Goal: Information Seeking & Learning: Learn about a topic

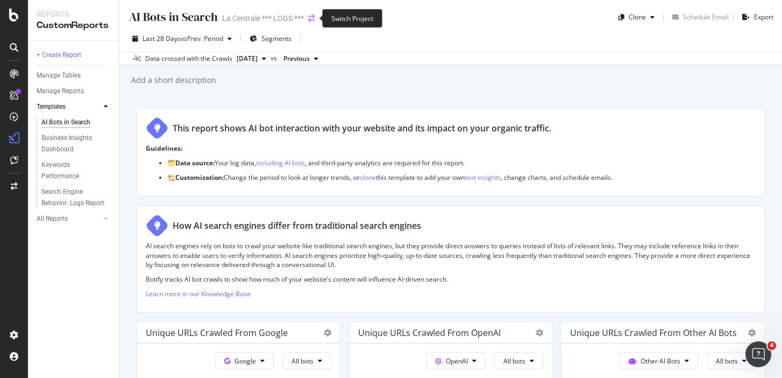
click at [311, 19] on icon "arrow-right-arrow-left" at bounding box center [311, 19] width 6 height 8
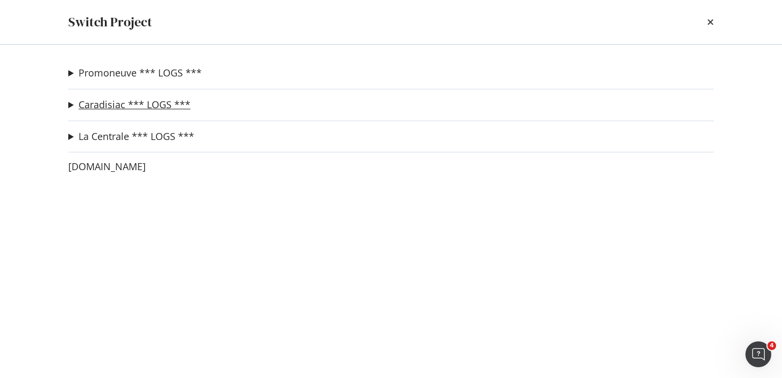
click at [107, 105] on link "Caradisiac *** LOGS ***" at bounding box center [135, 104] width 112 height 11
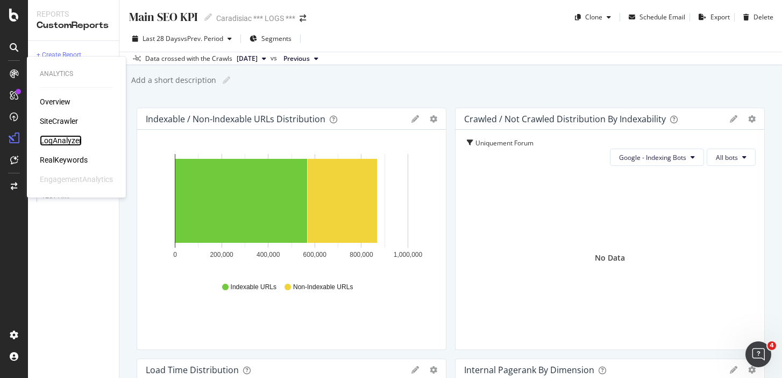
click at [64, 144] on div "LogAnalyzer" at bounding box center [61, 140] width 42 height 11
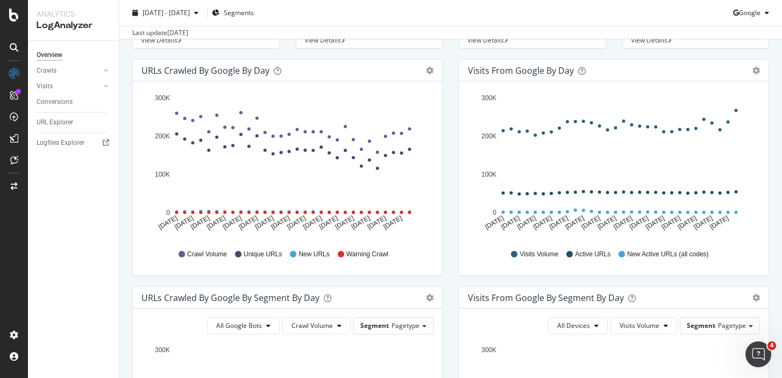
scroll to position [106, 0]
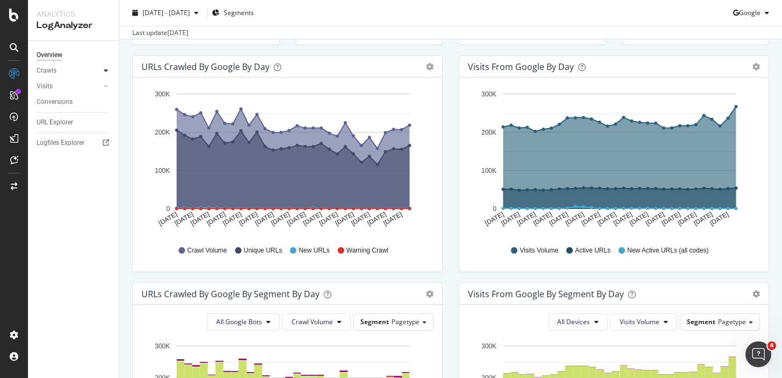
click at [104, 72] on icon at bounding box center [106, 70] width 4 height 6
click at [61, 126] on div "HTTP Codes" at bounding box center [59, 128] width 37 height 11
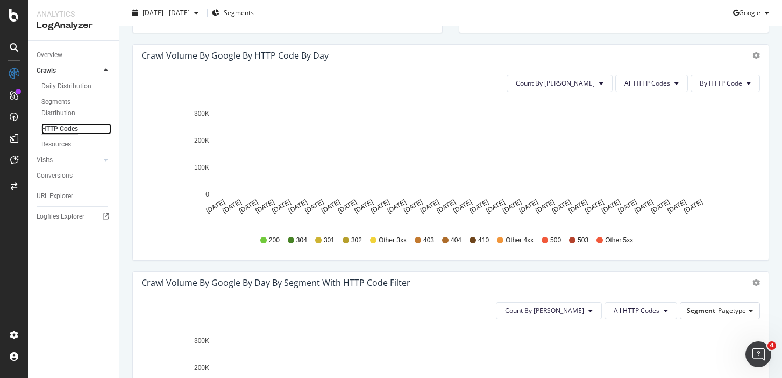
scroll to position [324, 0]
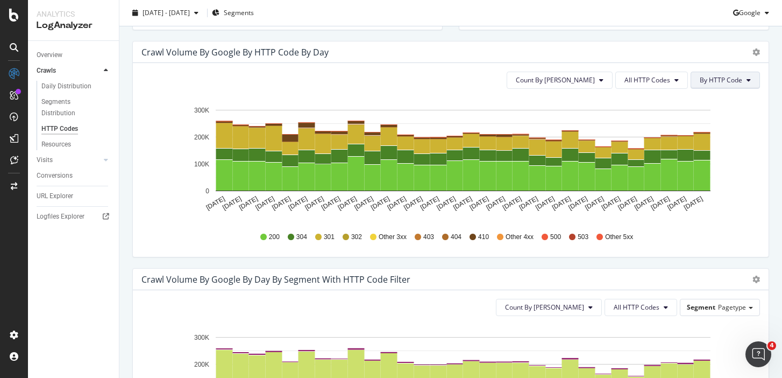
click at [718, 84] on span "By HTTP Code" at bounding box center [721, 79] width 42 height 9
click at [671, 89] on button "All HTTP Codes" at bounding box center [651, 80] width 73 height 17
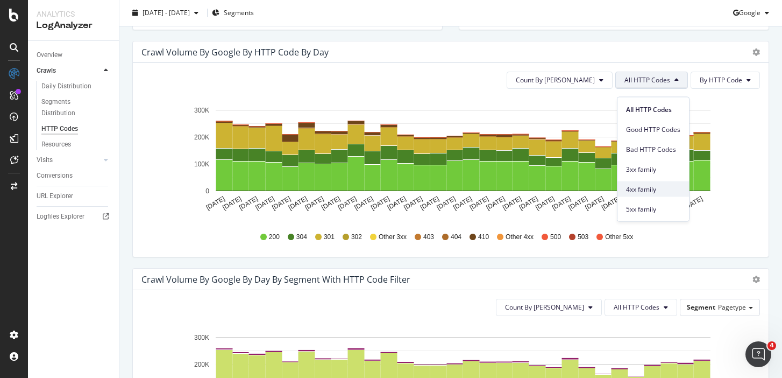
click at [658, 183] on div "4xx family" at bounding box center [653, 189] width 72 height 16
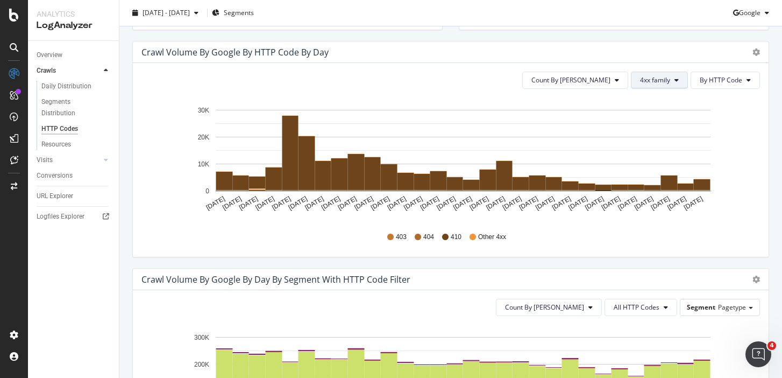
click at [664, 82] on button "4xx family" at bounding box center [659, 80] width 57 height 17
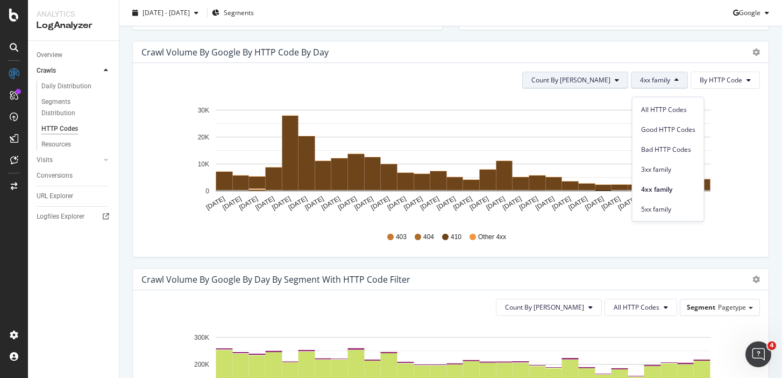
click at [605, 83] on button "Count By [PERSON_NAME]" at bounding box center [575, 80] width 106 height 17
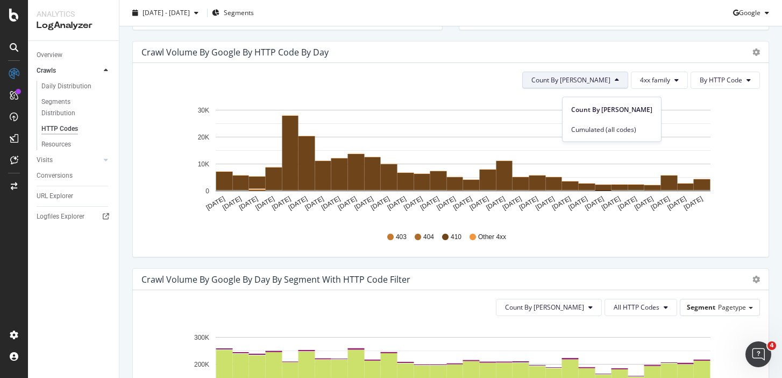
click at [605, 83] on button "Count By [PERSON_NAME]" at bounding box center [575, 80] width 106 height 17
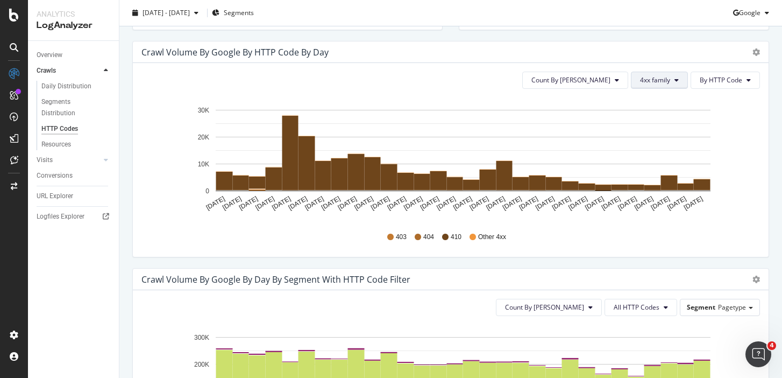
click at [666, 84] on span "4xx family" at bounding box center [655, 79] width 30 height 9
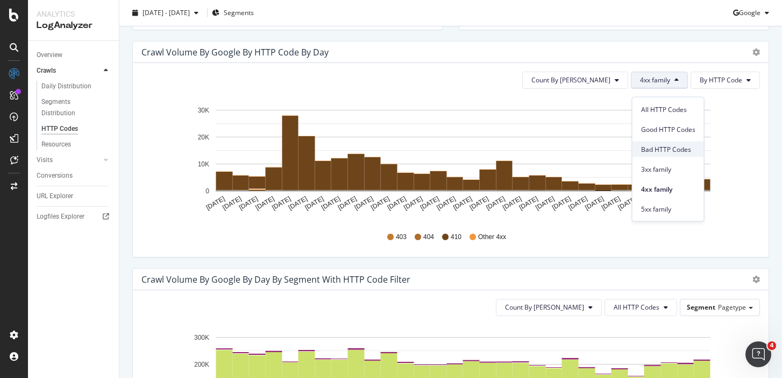
click at [671, 149] on span "Bad HTTP Codes" at bounding box center [668, 149] width 54 height 10
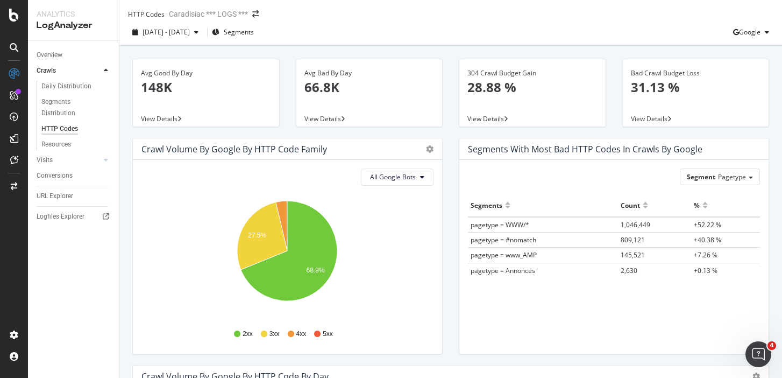
scroll to position [8, 0]
